Goal: Communication & Community: Answer question/provide support

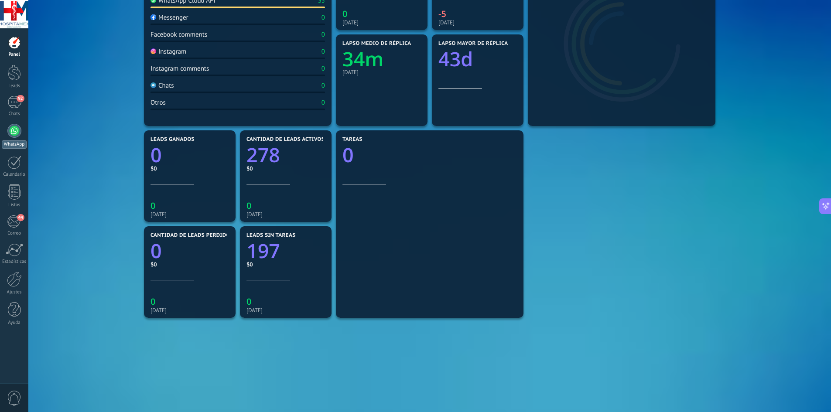
click at [14, 134] on div at bounding box center [14, 131] width 14 height 14
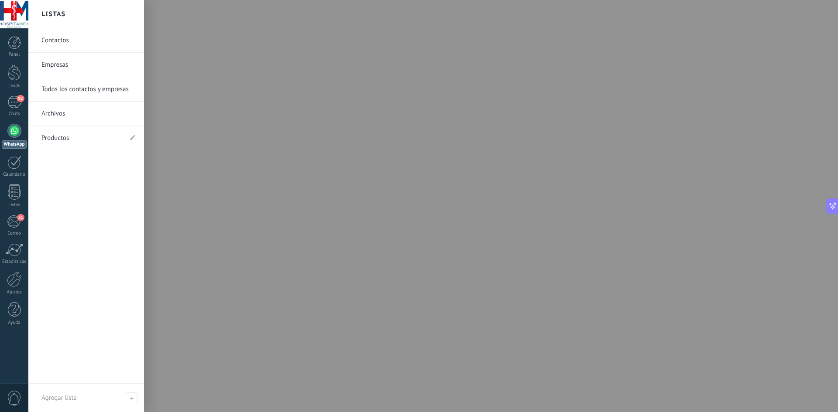
click at [73, 46] on link "Contactos" at bounding box center [88, 40] width 94 height 24
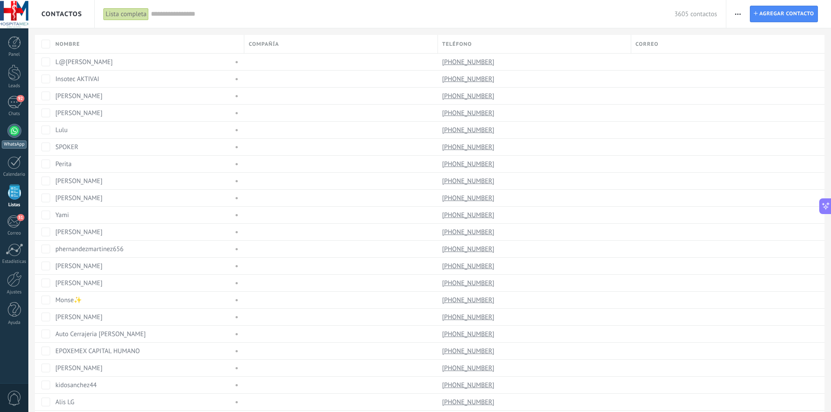
click at [18, 132] on div at bounding box center [14, 131] width 14 height 14
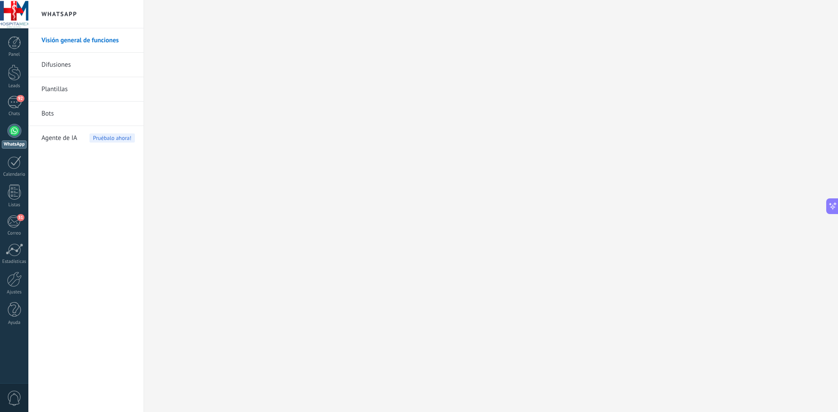
click at [58, 62] on link "Difusiones" at bounding box center [87, 65] width 93 height 24
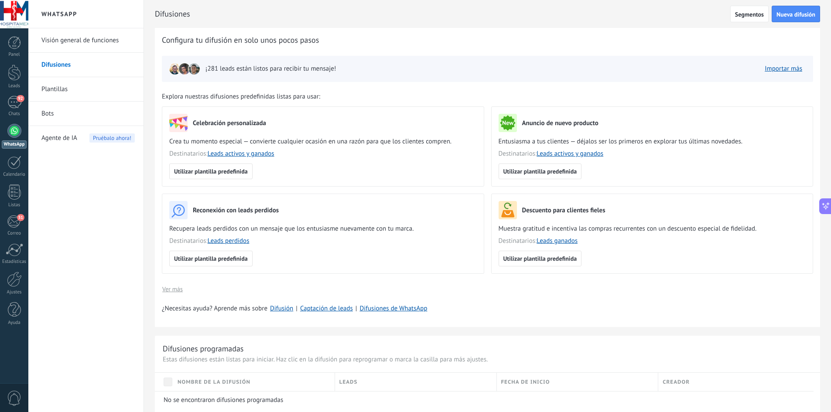
click at [60, 93] on link "Plantillas" at bounding box center [87, 89] width 93 height 24
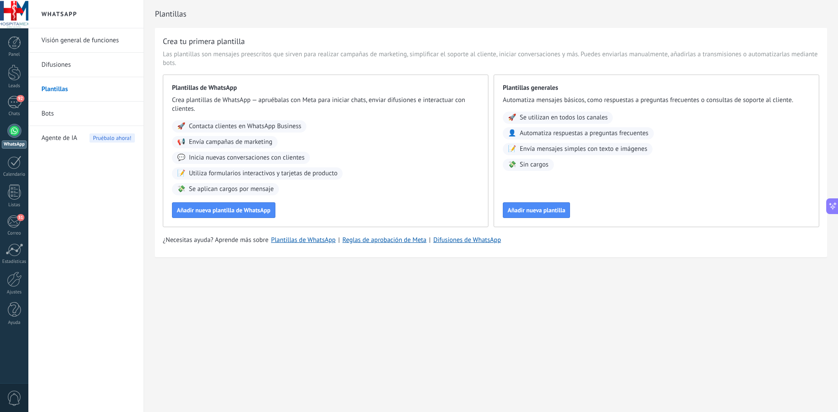
click at [58, 117] on link "Bots" at bounding box center [87, 114] width 93 height 24
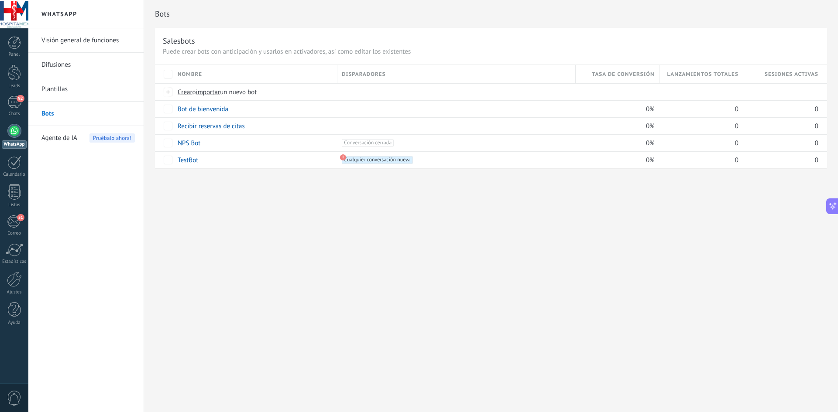
click at [14, 137] on div at bounding box center [14, 131] width 14 height 14
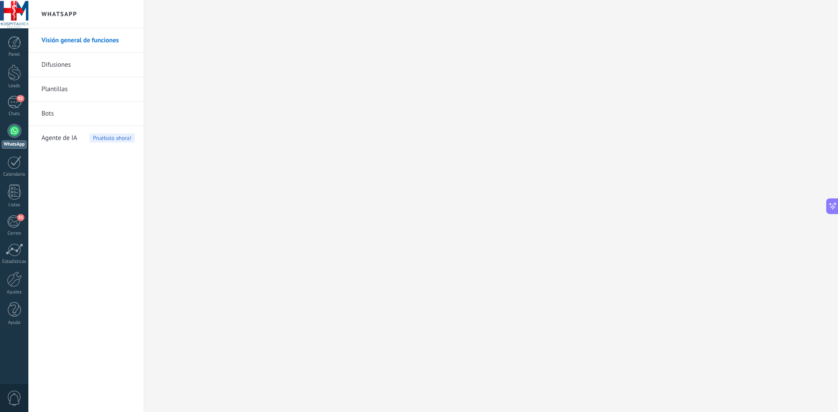
click at [78, 16] on h2 "WhatsApp" at bounding box center [85, 14] width 93 height 28
click at [98, 38] on link "Visión general de funciones" at bounding box center [87, 40] width 93 height 24
click at [15, 107] on div "92" at bounding box center [14, 102] width 14 height 13
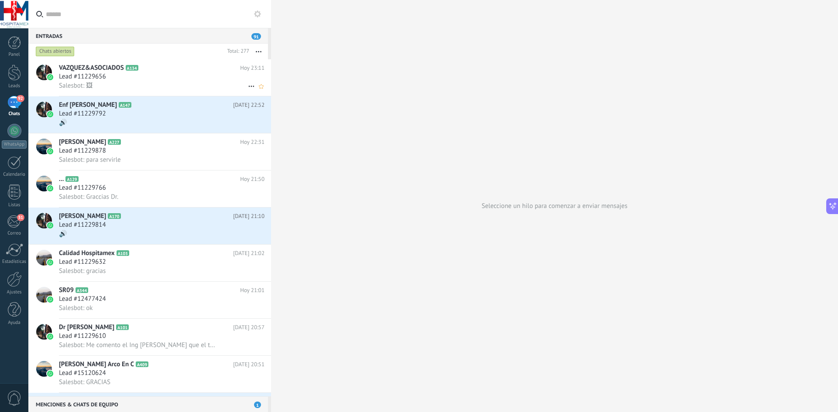
click at [159, 87] on div "Salesbot: 🖼" at bounding box center [162, 85] width 206 height 9
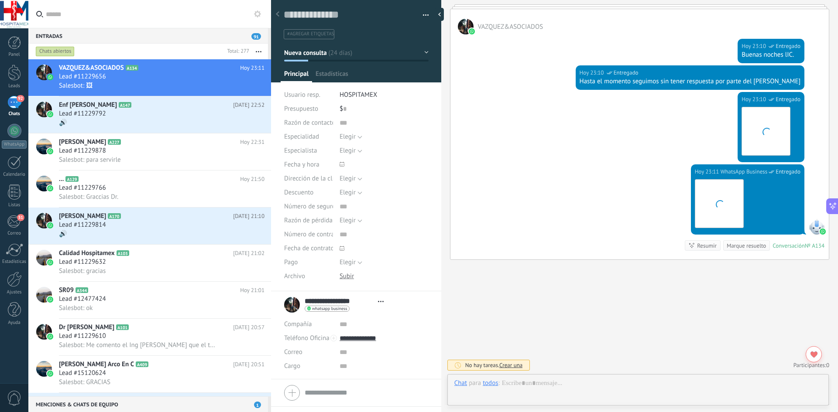
scroll to position [13, 0]
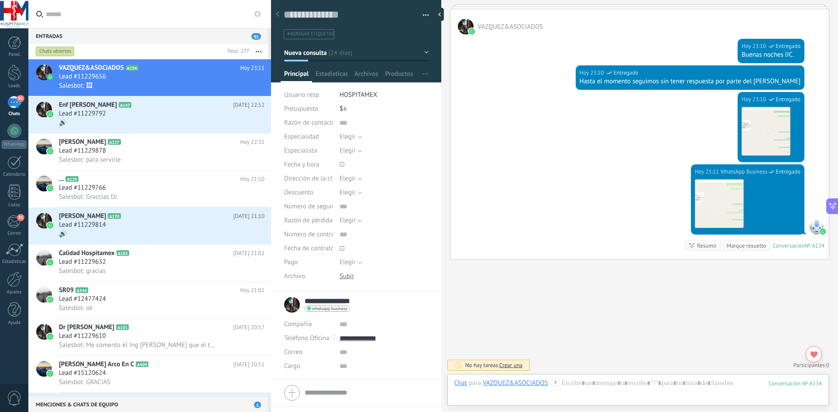
click at [368, 303] on input "**********" at bounding box center [339, 301] width 69 height 9
drag, startPoint x: 175, startPoint y: 123, endPoint x: 178, endPoint y: 128, distance: 5.9
click at [175, 123] on div "🔊" at bounding box center [162, 122] width 206 height 9
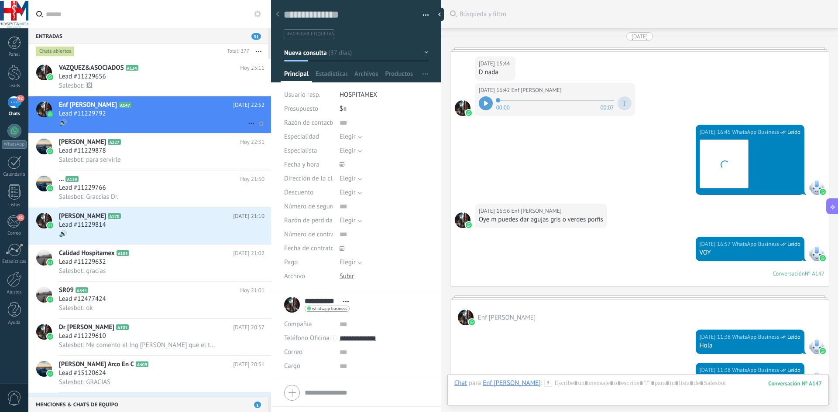
scroll to position [1506, 0]
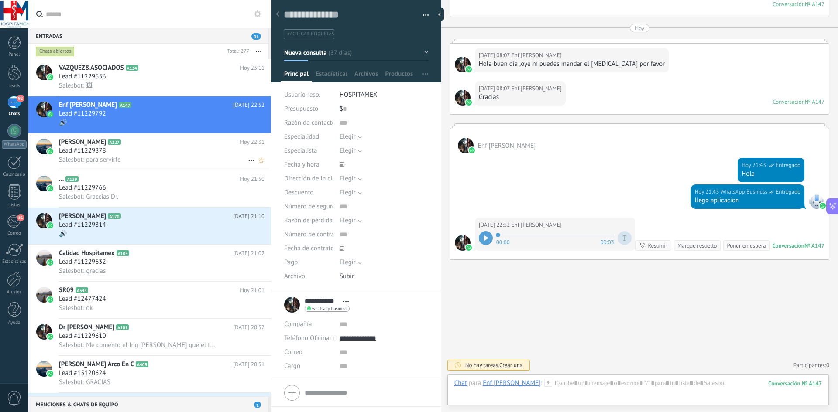
click at [160, 156] on div "Salesbot: para servirle" at bounding box center [162, 159] width 206 height 9
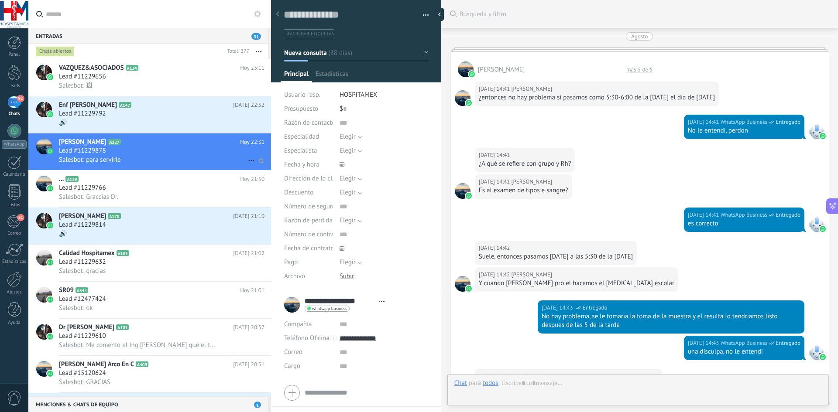
scroll to position [1581, 0]
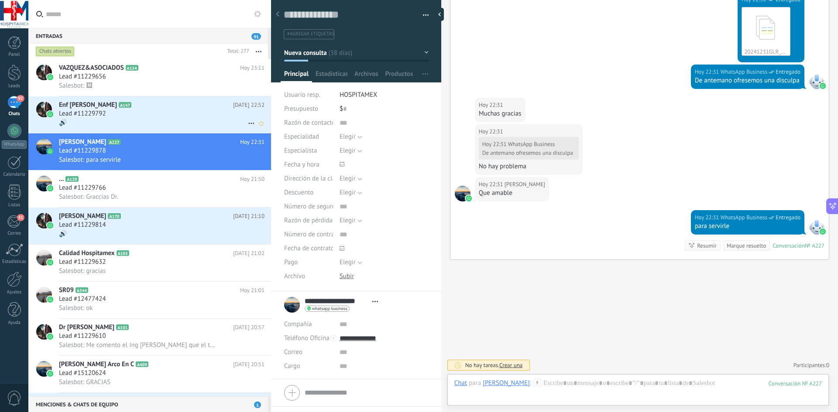
click at [184, 127] on div "🔊" at bounding box center [162, 122] width 206 height 9
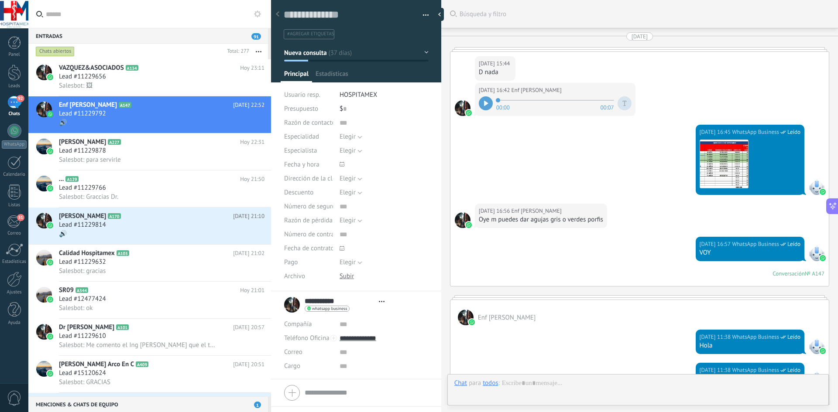
type textarea "**********"
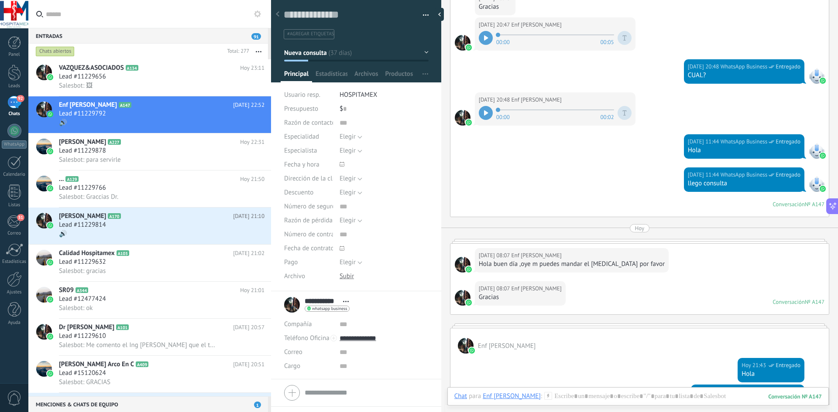
scroll to position [1287, 0]
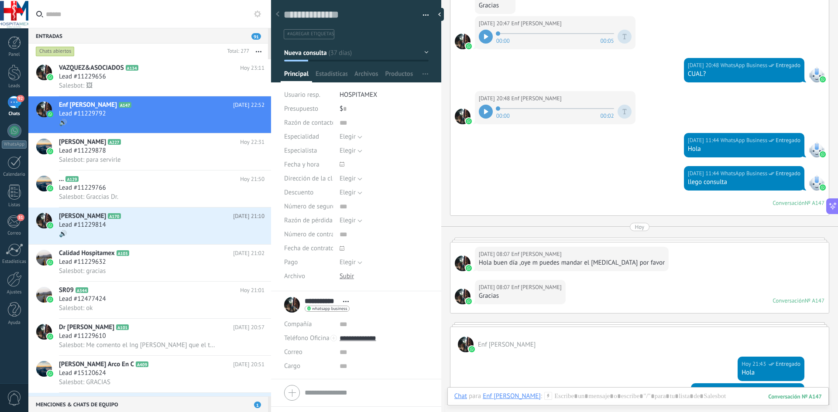
click at [662, 209] on div "[DATE] 11:44 WhatsApp Business Entregado llego consulta Conversación № A147 Con…" at bounding box center [639, 190] width 378 height 49
click at [798, 202] on div "Conversación" at bounding box center [788, 202] width 32 height 7
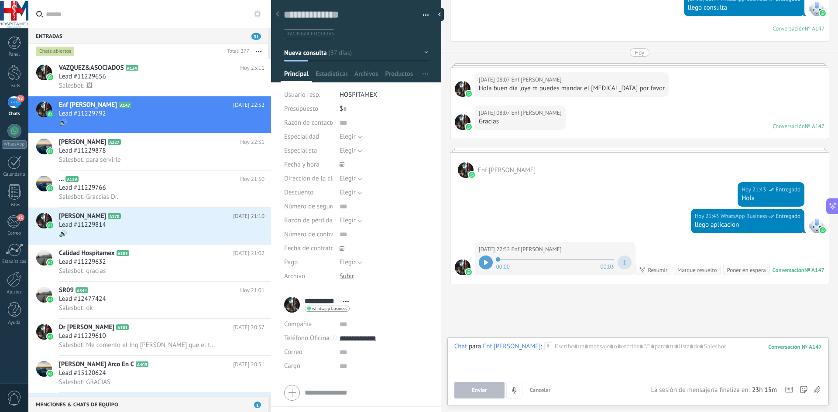
scroll to position [1506, 0]
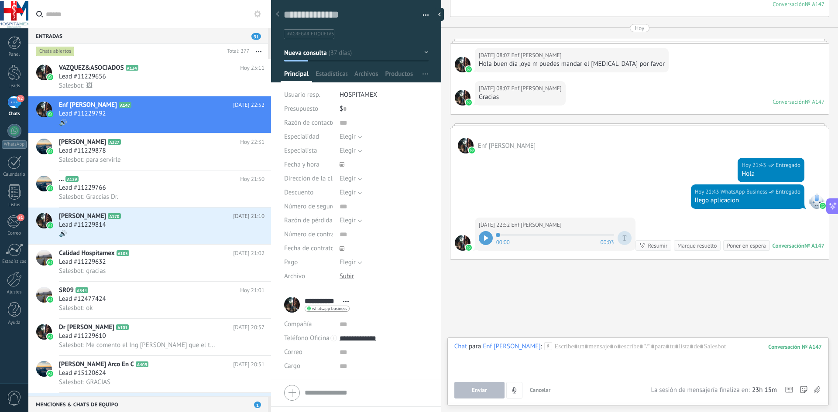
click at [786, 98] on div "Conversación" at bounding box center [788, 101] width 32 height 7
click at [788, 98] on div "Conversación" at bounding box center [788, 101] width 32 height 7
click at [788, 244] on div "Conversación" at bounding box center [788, 245] width 32 height 7
click at [677, 248] on div "Marque resuelto" at bounding box center [696, 246] width 39 height 8
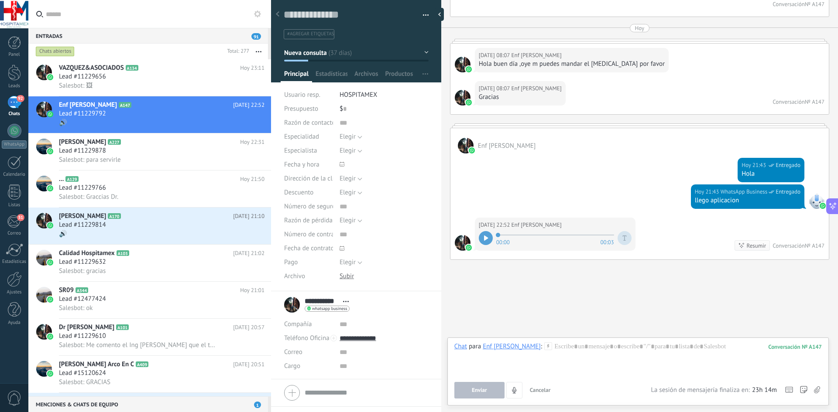
scroll to position [1501, 0]
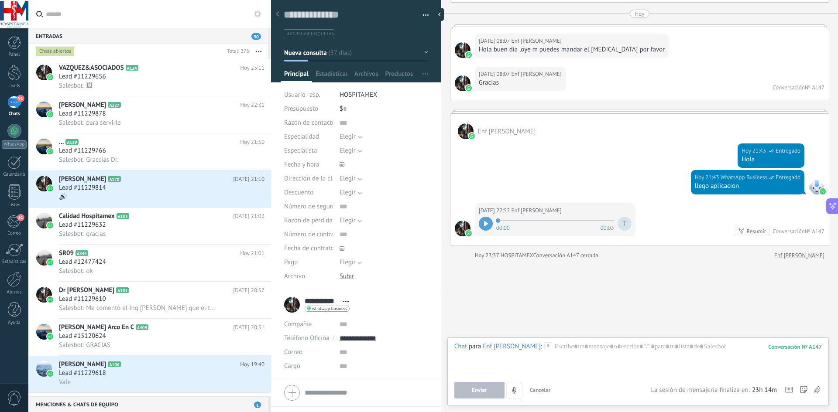
click at [757, 206] on div "[DATE] 22:52 Enf [PERSON_NAME] 00:00 00:03 Resumir Resumir Conversación № A147" at bounding box center [639, 224] width 378 height 42
click at [608, 133] on div "Enf [PERSON_NAME]" at bounding box center [639, 126] width 378 height 25
click at [459, 113] on div at bounding box center [639, 111] width 379 height 4
click at [461, 111] on div at bounding box center [639, 111] width 379 height 4
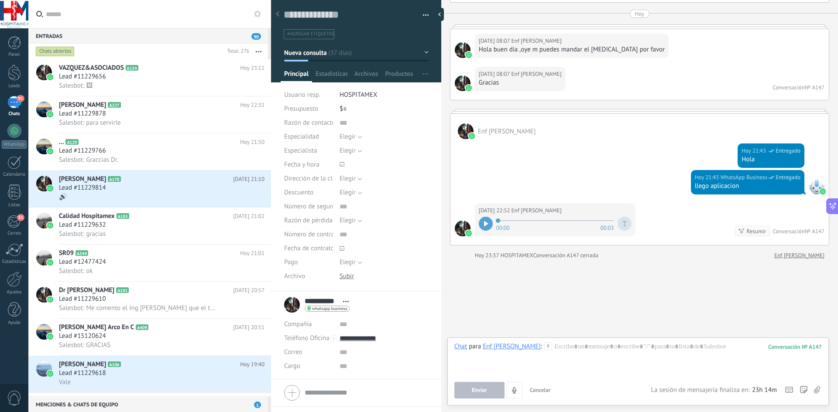
click at [463, 109] on div at bounding box center [639, 111] width 379 height 4
click at [467, 141] on div "[DATE] 21:43 WhatsApp Business Entregado Hola" at bounding box center [639, 154] width 378 height 31
click at [548, 170] on div "[DATE] 21:43 WhatsApp Business Entregado Hola" at bounding box center [639, 154] width 378 height 31
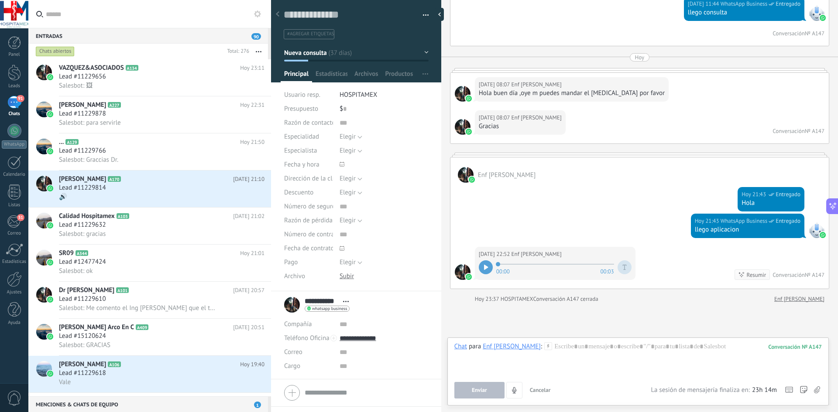
click at [791, 134] on div "Conversación" at bounding box center [788, 130] width 32 height 7
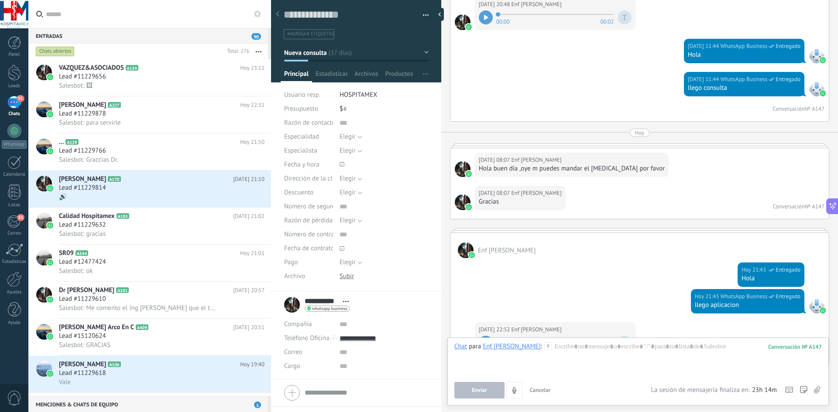
scroll to position [1370, 0]
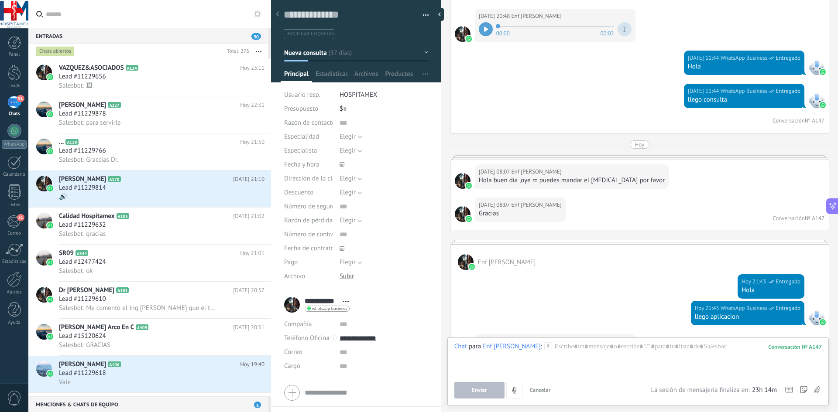
click at [789, 350] on div "147" at bounding box center [795, 346] width 54 height 7
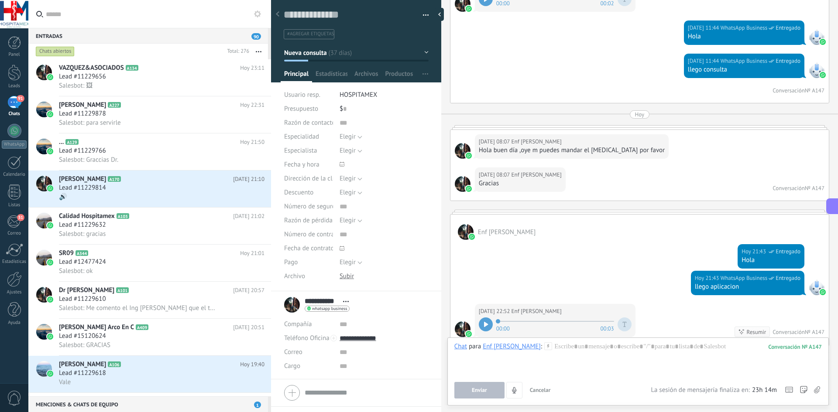
scroll to position [1457, 0]
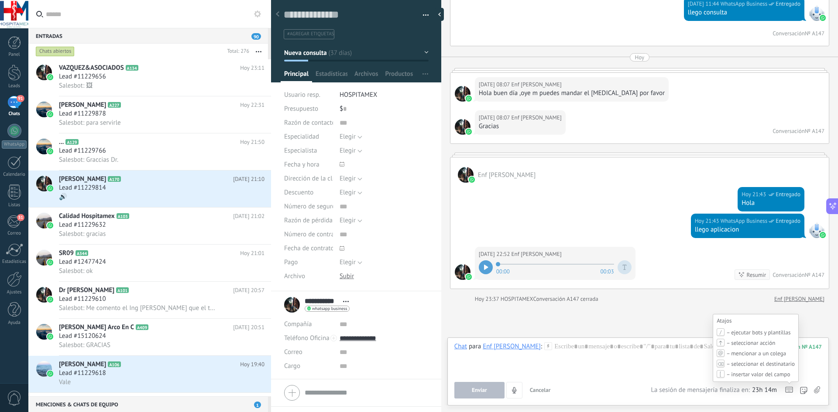
click at [786, 390] on icon at bounding box center [789, 390] width 8 height 6
click at [788, 395] on div "Atajos – ejecutar bots y plantillas – seleccionar acción – mencionar a un coleg…" at bounding box center [789, 391] width 8 height 8
click at [787, 390] on icon at bounding box center [789, 390] width 8 height 6
click at [792, 391] on icon at bounding box center [789, 390] width 8 height 6
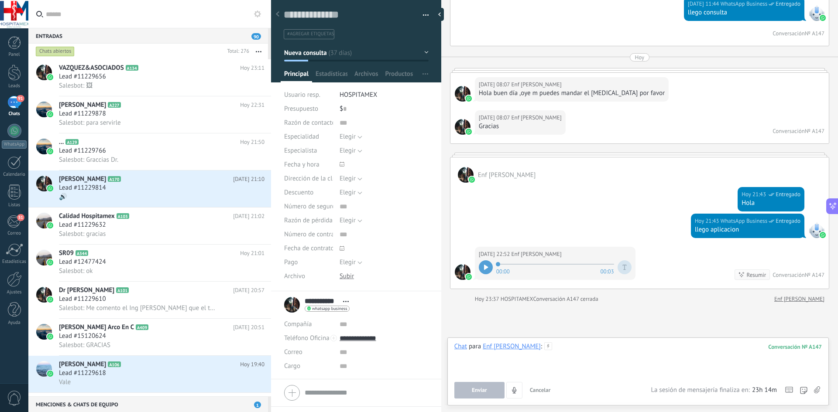
drag, startPoint x: 792, startPoint y: 391, endPoint x: 590, endPoint y: 360, distance: 204.5
click at [590, 360] on div at bounding box center [637, 359] width 367 height 33
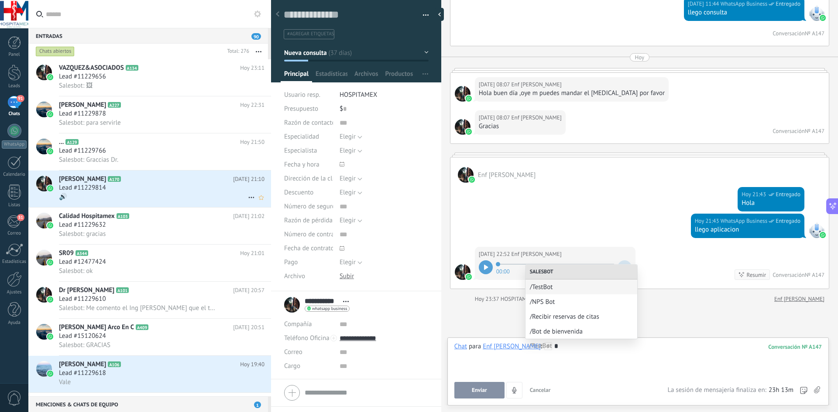
drag, startPoint x: 158, startPoint y: 186, endPoint x: 148, endPoint y: 195, distance: 13.6
click at [158, 187] on div "Lead #11229814" at bounding box center [162, 188] width 206 height 9
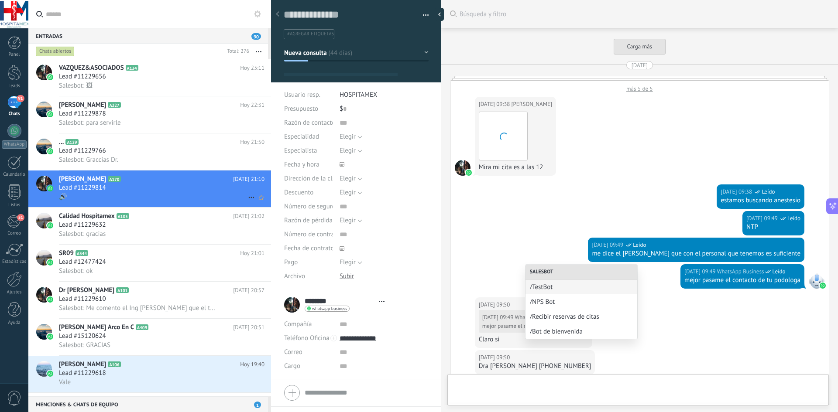
type textarea "**********"
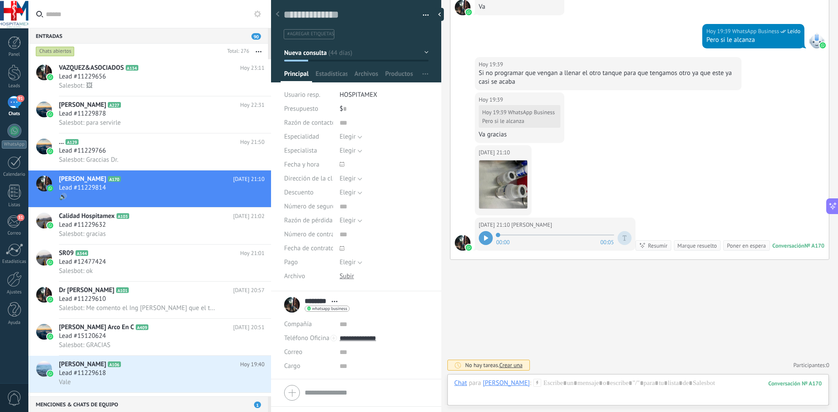
scroll to position [1440, 0]
